Goal: Find specific page/section: Find specific page/section

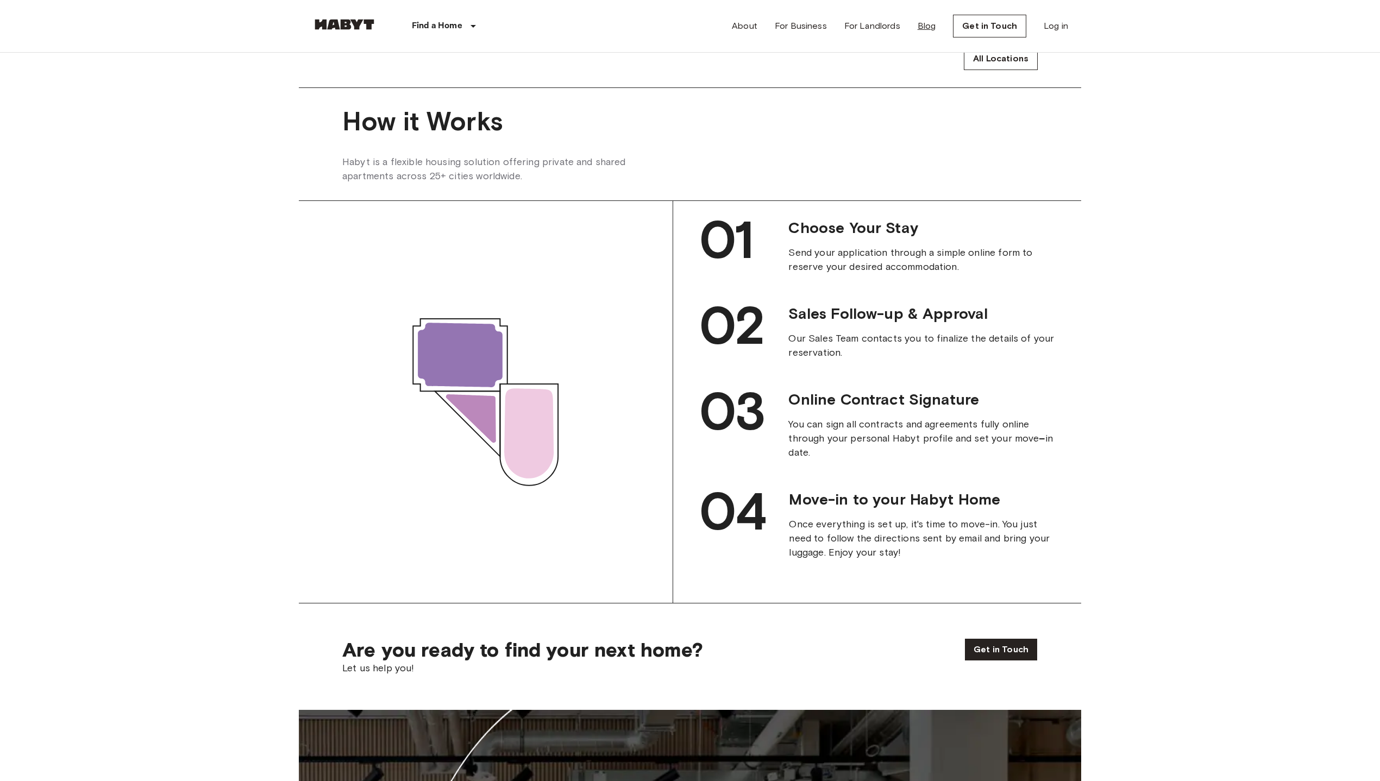
click at [921, 24] on link "Blog" at bounding box center [926, 26] width 18 height 13
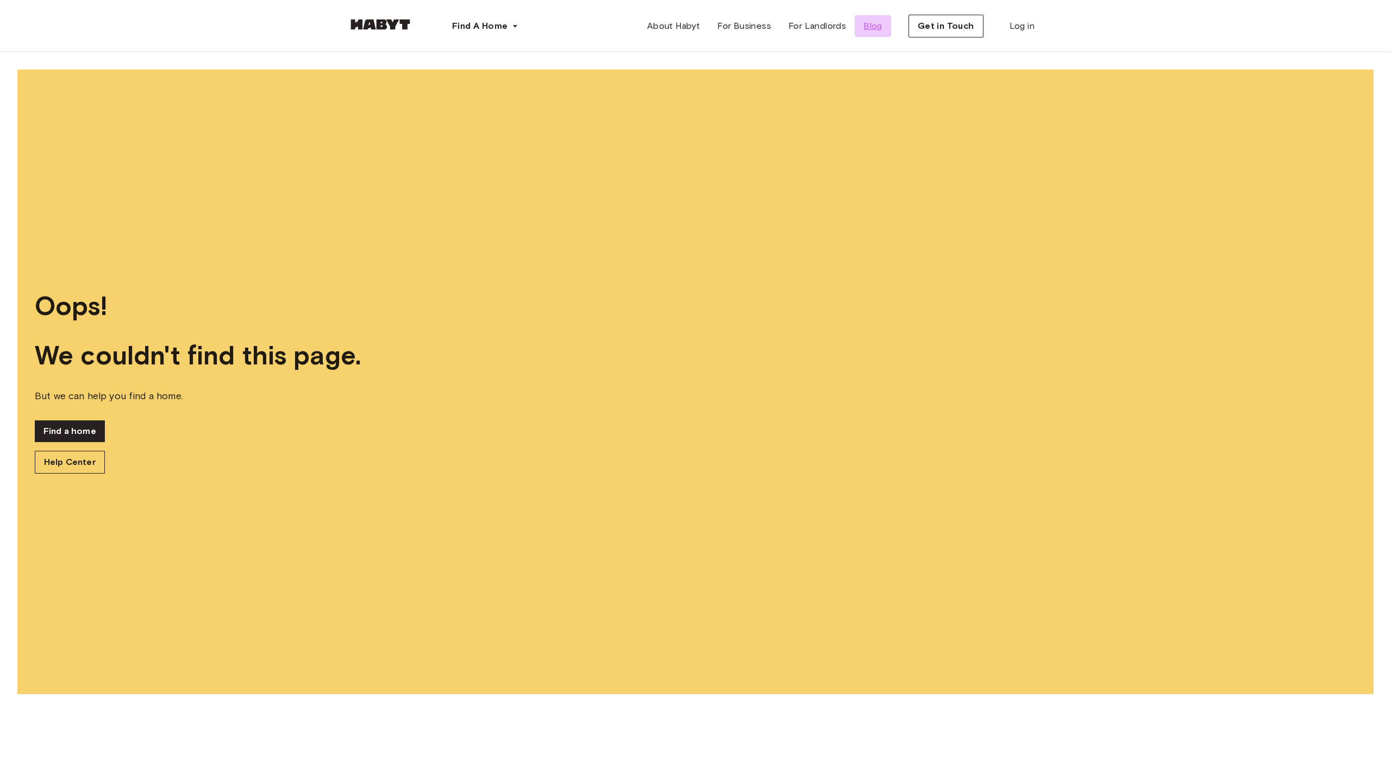
click at [877, 24] on span "Blog" at bounding box center [872, 26] width 19 height 13
click at [78, 426] on link "Find a home" at bounding box center [70, 431] width 70 height 22
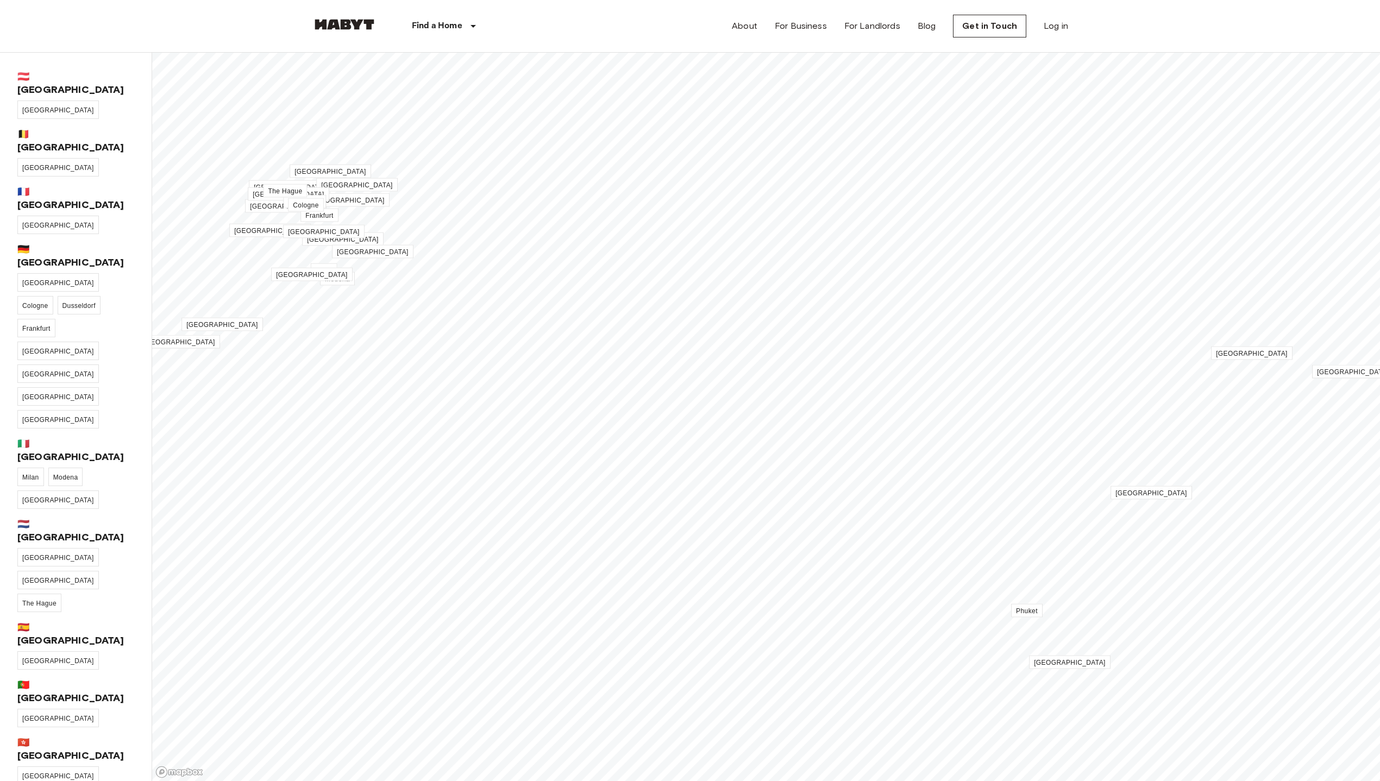
click at [353, 24] on img at bounding box center [344, 24] width 65 height 11
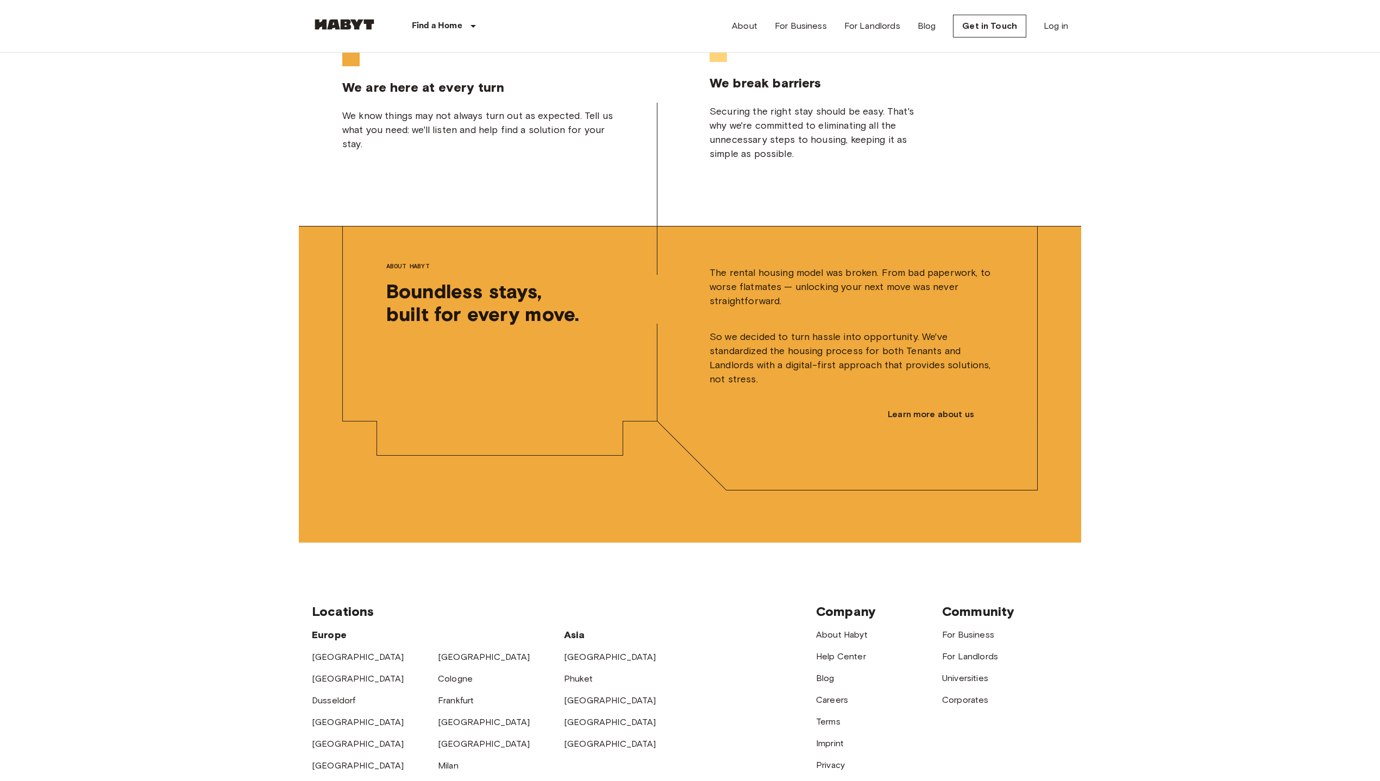
scroll to position [2971, 0]
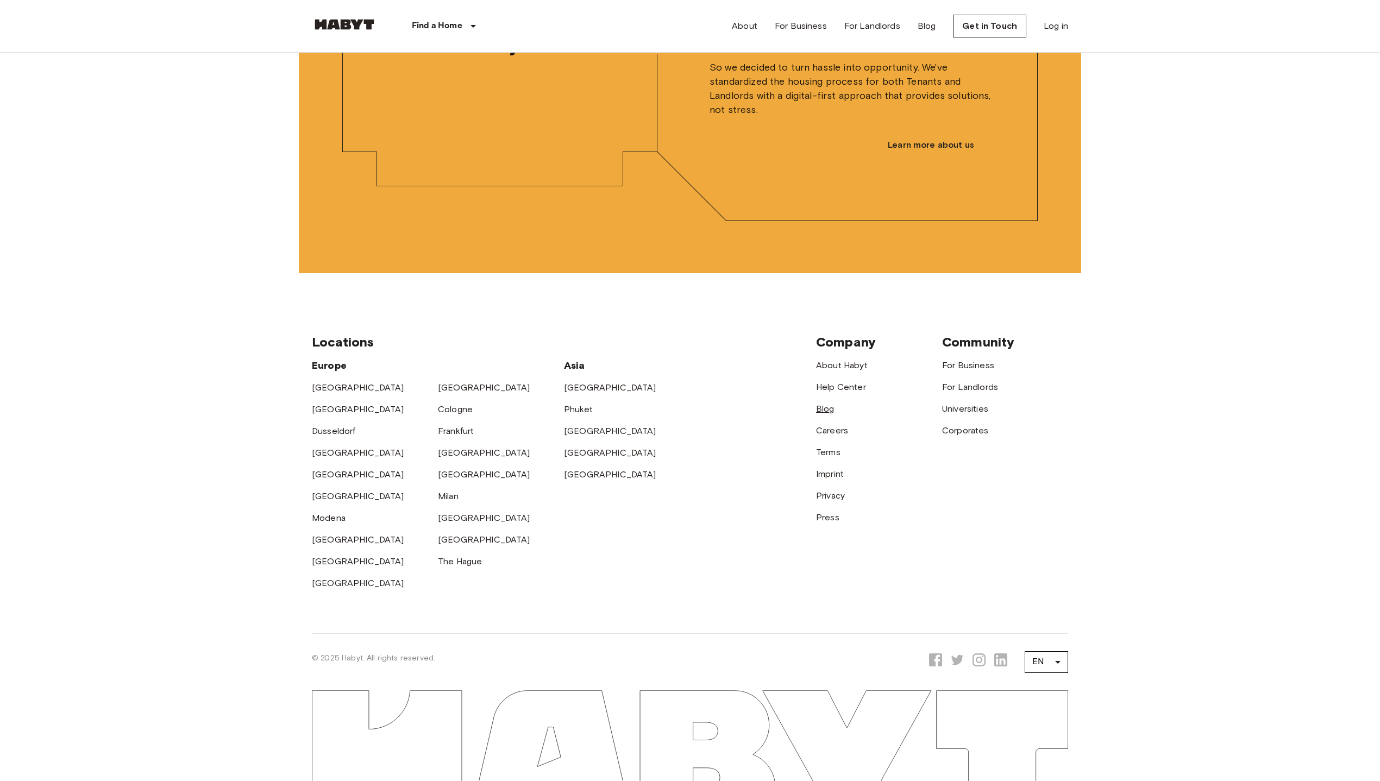
click at [827, 407] on link "Blog" at bounding box center [825, 409] width 18 height 10
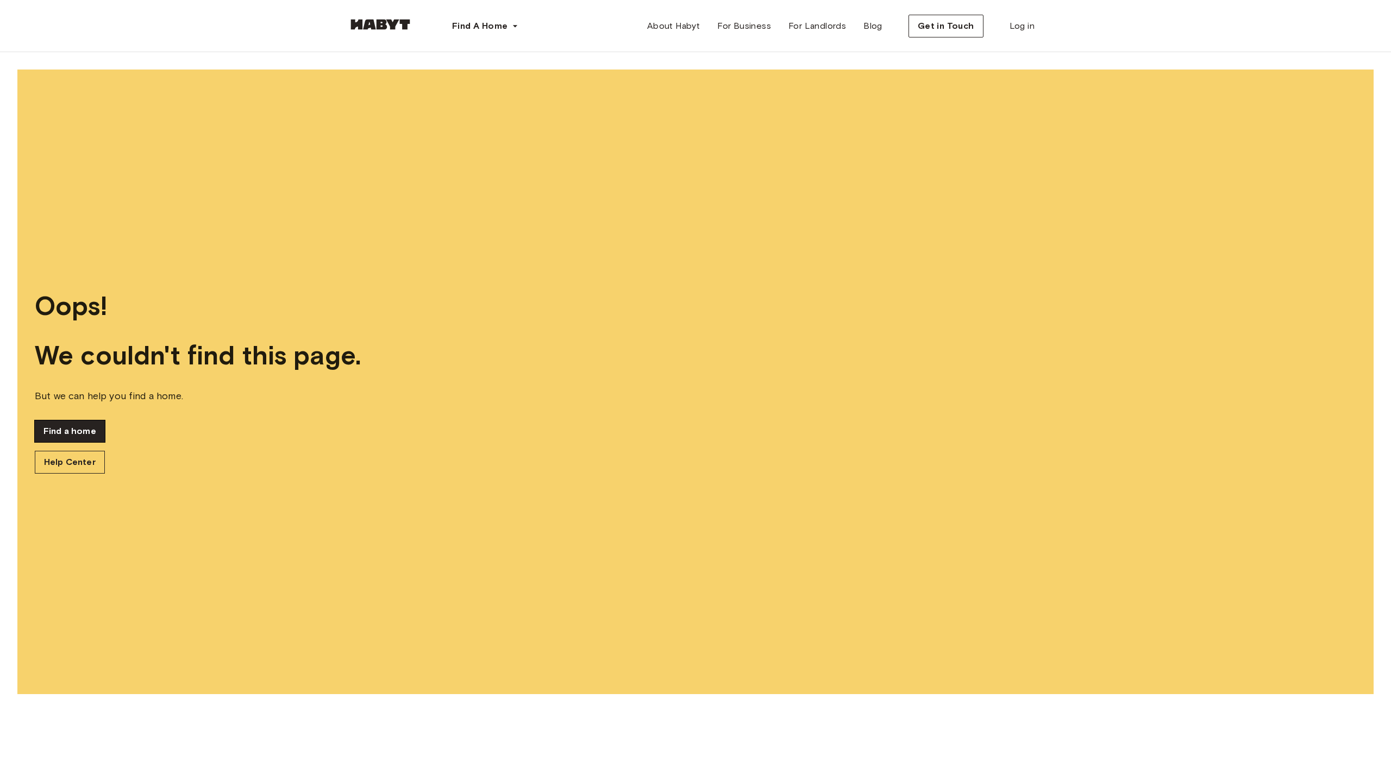
click at [68, 429] on link "Find a home" at bounding box center [70, 431] width 70 height 22
